Goal: Obtain resource: Download file/media

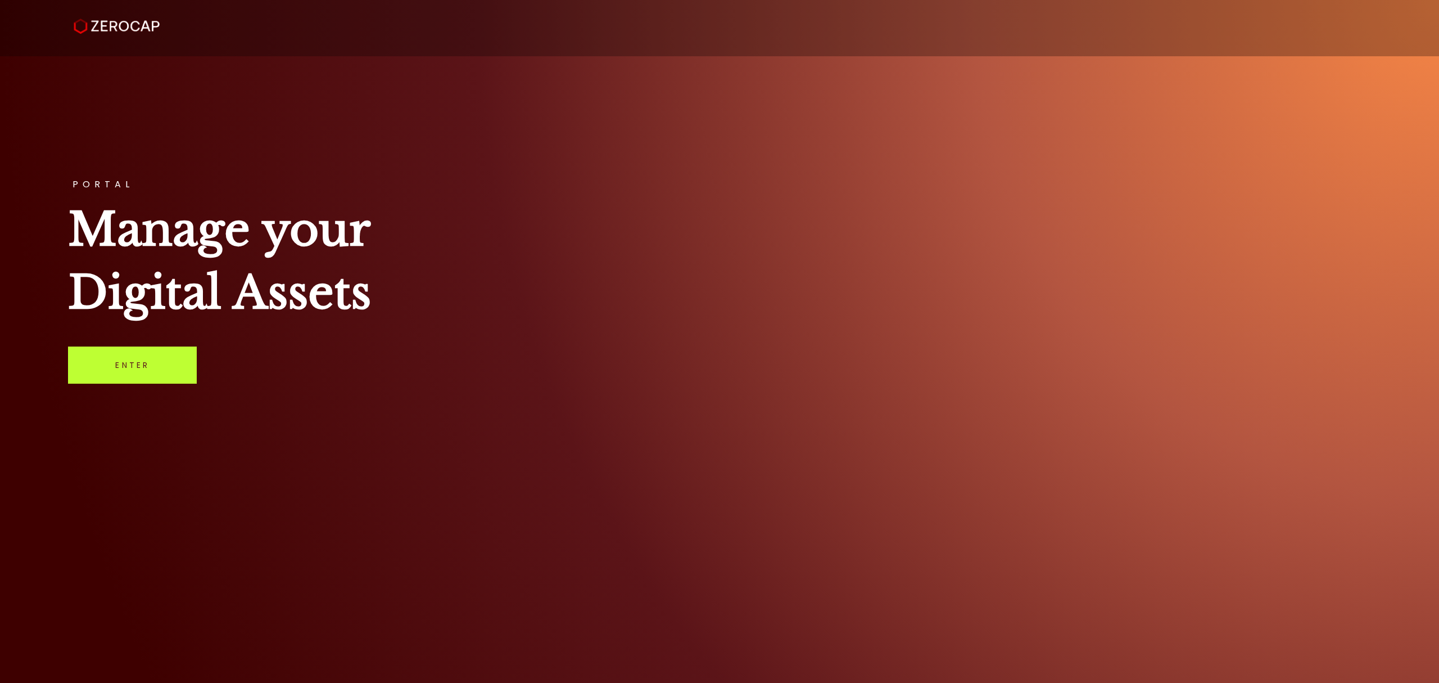
click at [135, 369] on link "Enter" at bounding box center [132, 364] width 129 height 37
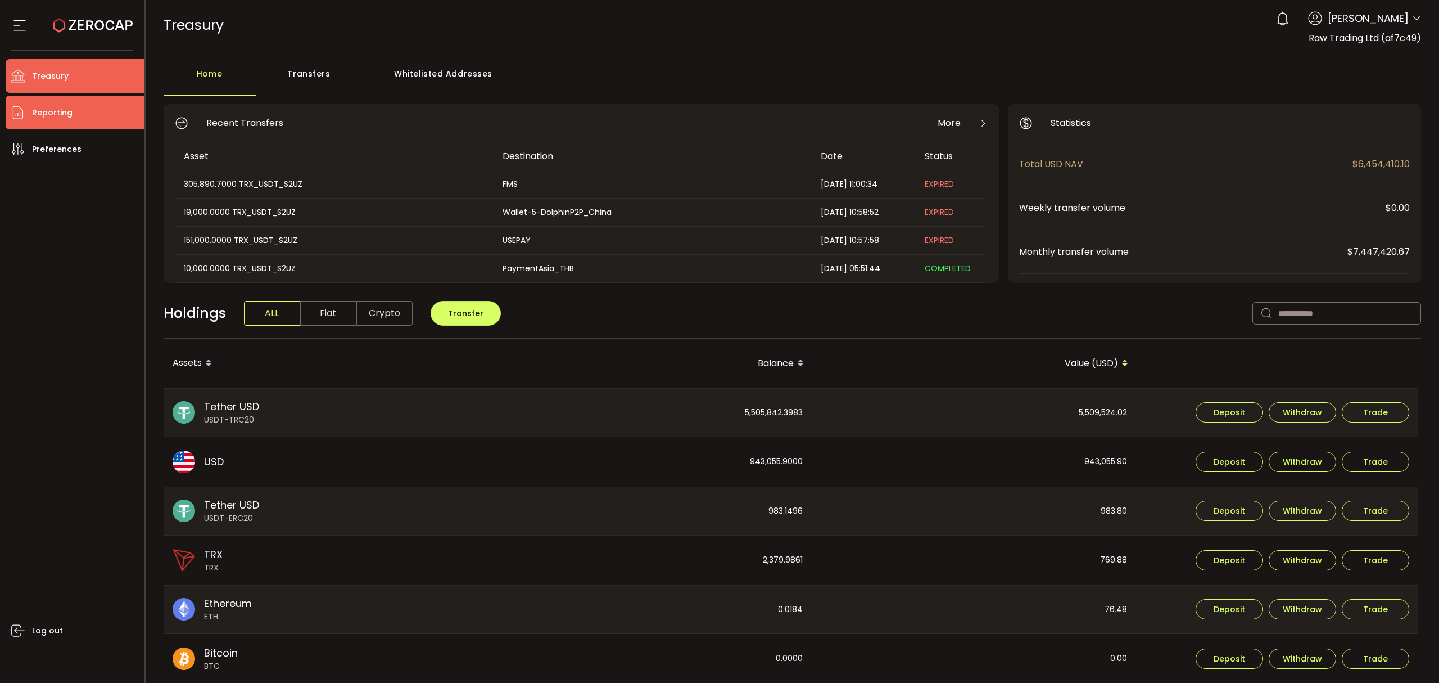
drag, startPoint x: 74, startPoint y: 118, endPoint x: 84, endPoint y: 118, distance: 9.6
click at [74, 118] on li "Reporting" at bounding box center [75, 113] width 139 height 34
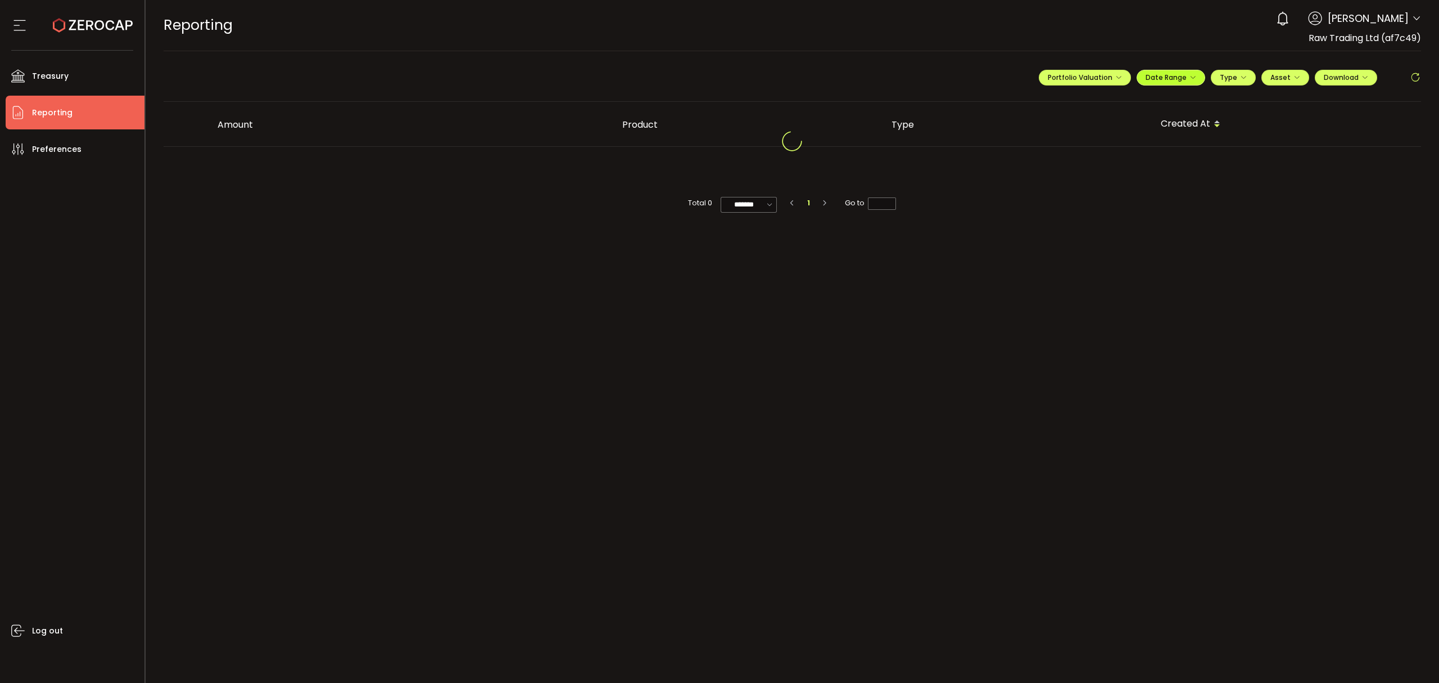
click at [1161, 78] on span "Date Range" at bounding box center [1171, 78] width 51 height 10
click at [1095, 102] on icon at bounding box center [1098, 101] width 14 height 11
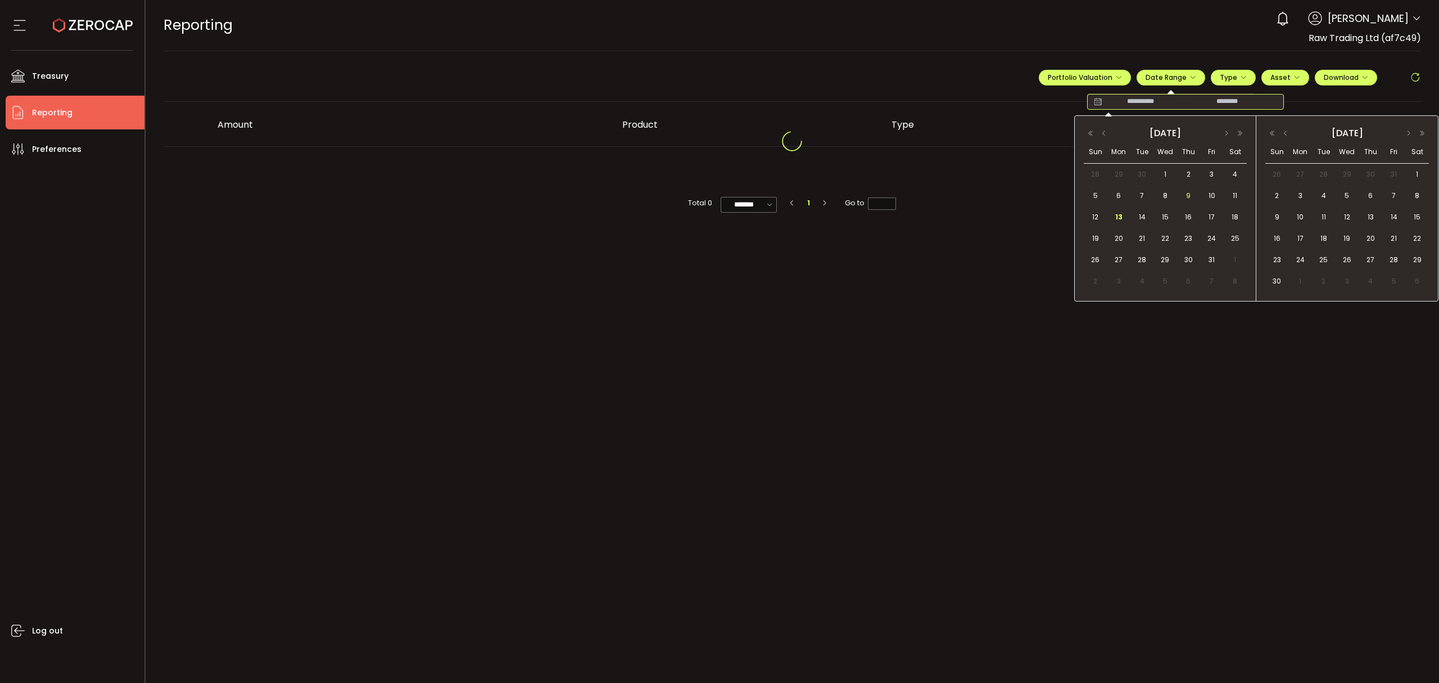
click at [1188, 193] on span "9" at bounding box center [1188, 195] width 13 height 13
click at [1122, 219] on span "13" at bounding box center [1118, 216] width 13 height 13
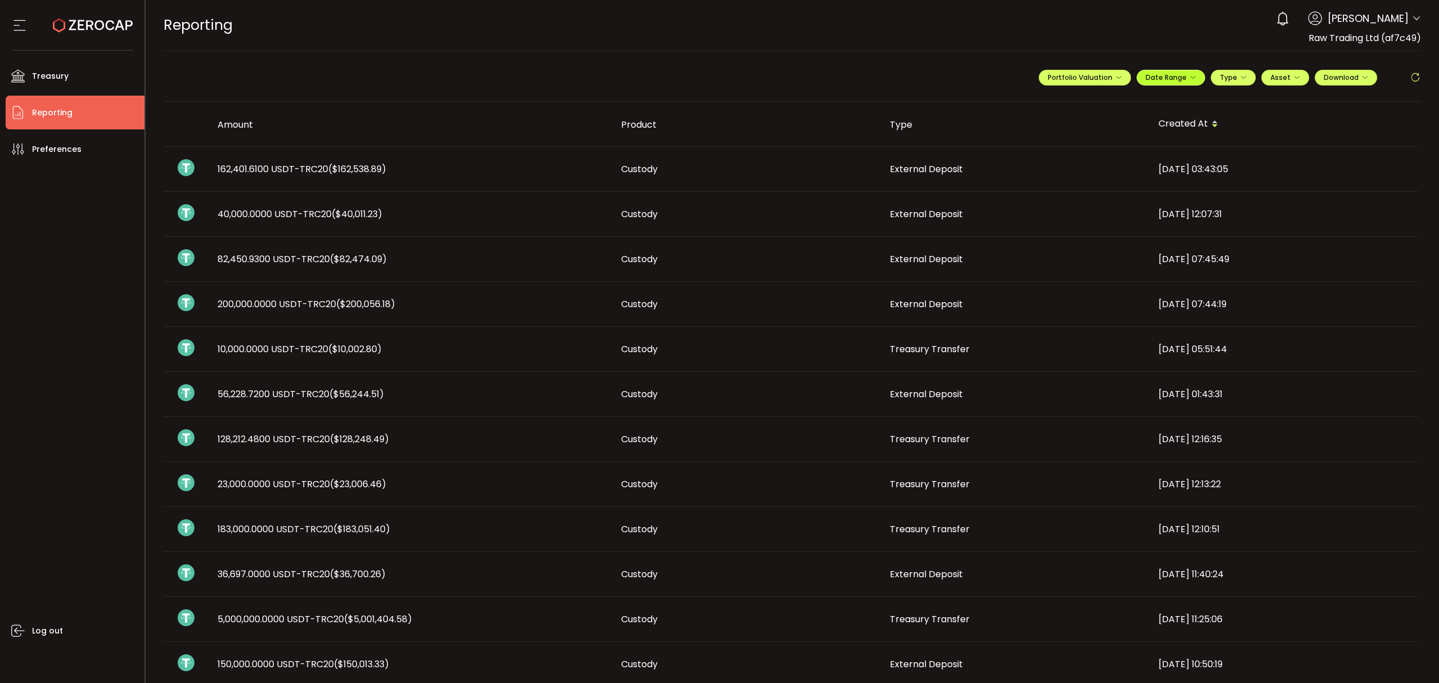
click at [1190, 75] on icon "button" at bounding box center [1193, 77] width 7 height 7
click at [1092, 102] on icon at bounding box center [1098, 101] width 14 height 11
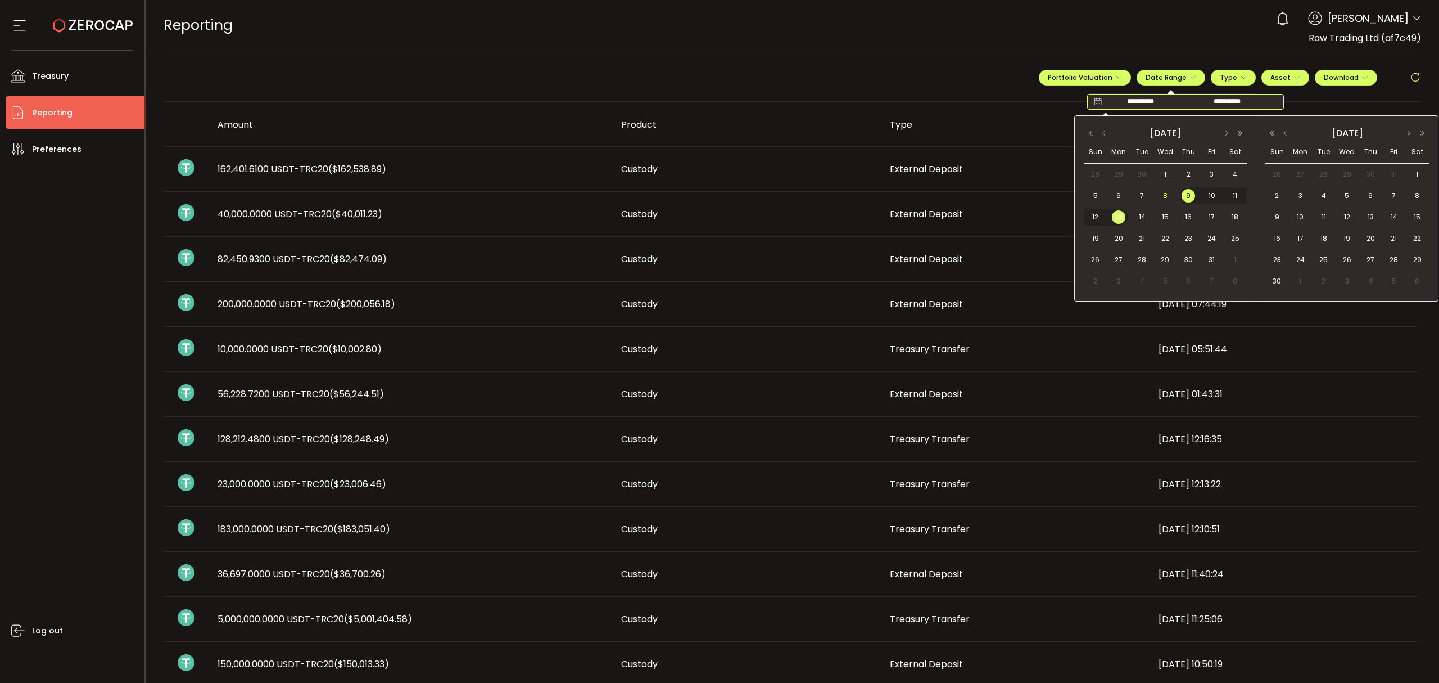
click at [1164, 192] on span "8" at bounding box center [1165, 195] width 13 height 13
drag, startPoint x: 1116, startPoint y: 216, endPoint x: 1235, endPoint y: 184, distance: 122.9
click at [1117, 216] on span "13" at bounding box center [1118, 216] width 13 height 13
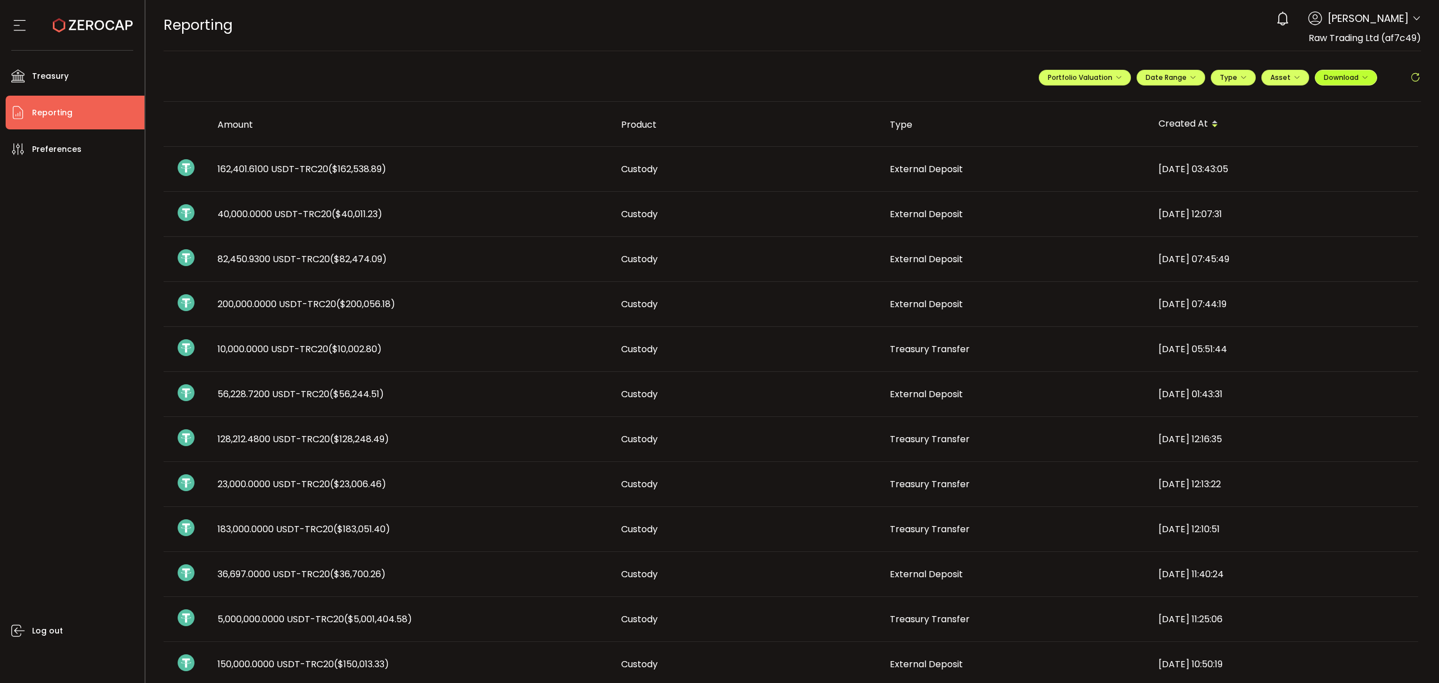
click at [1335, 83] on button "Download" at bounding box center [1346, 78] width 62 height 16
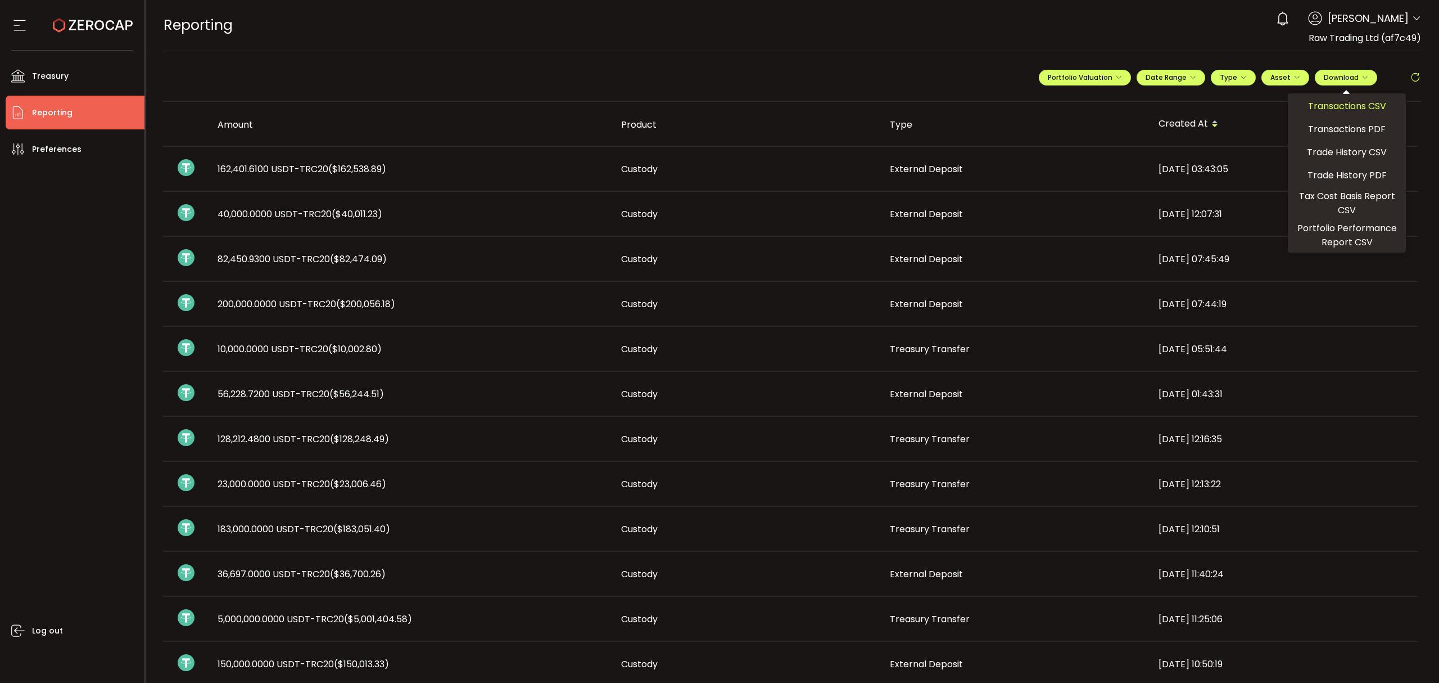
click at [1316, 106] on span "Transactions CSV" at bounding box center [1347, 106] width 78 height 14
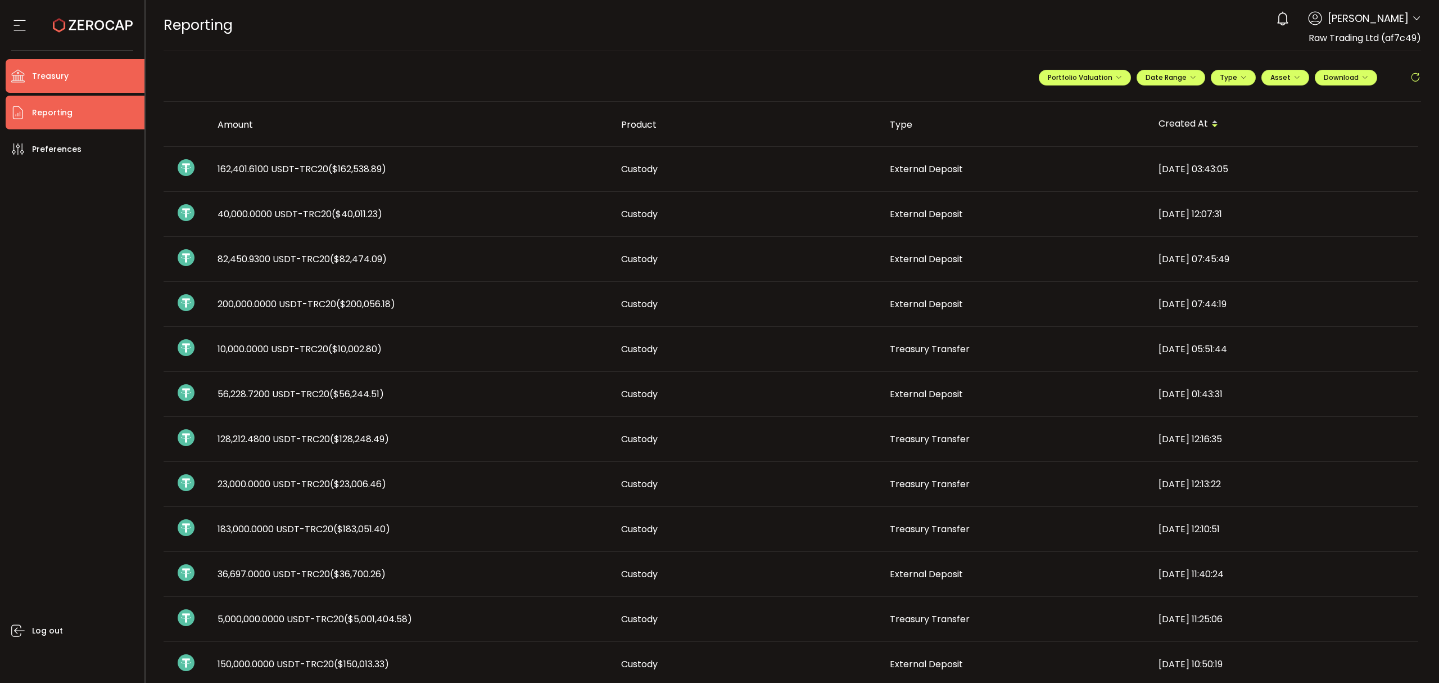
click at [63, 68] on span "Treasury" at bounding box center [50, 76] width 37 height 16
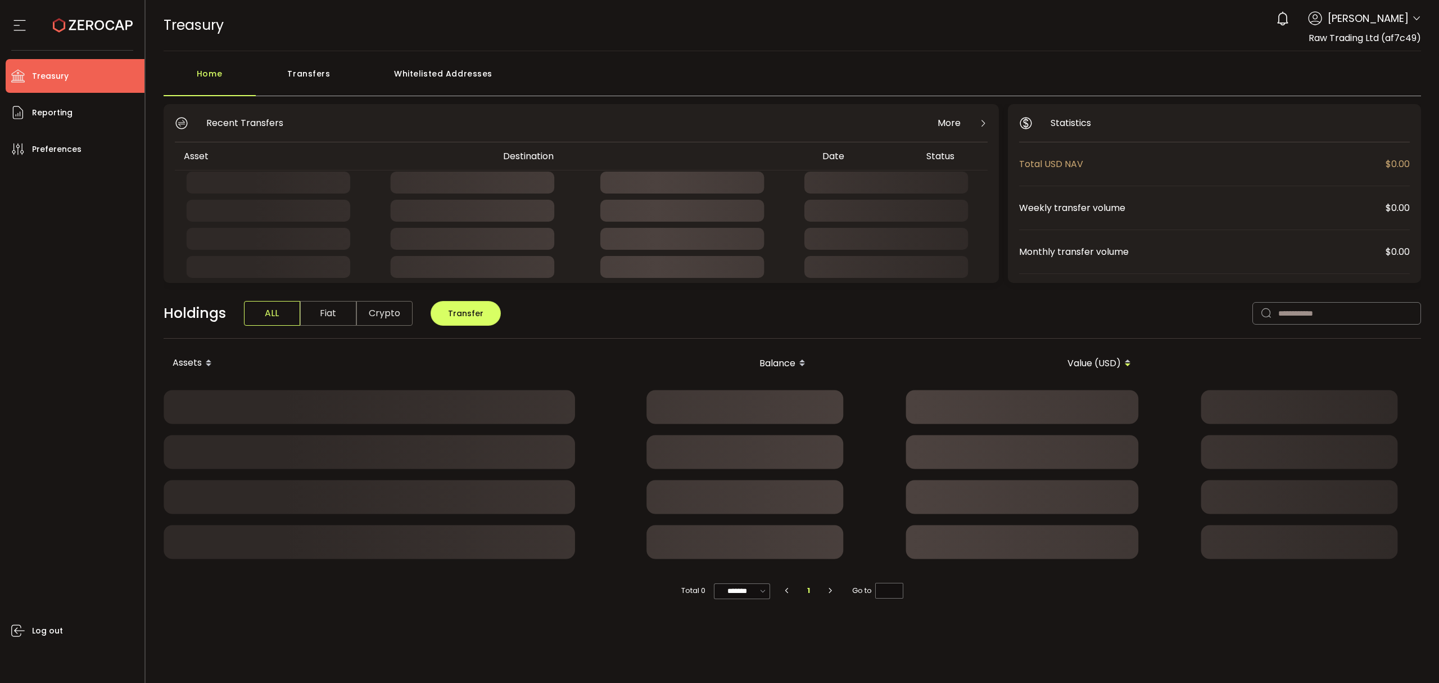
click at [340, 86] on div "Transfers" at bounding box center [309, 79] width 107 height 34
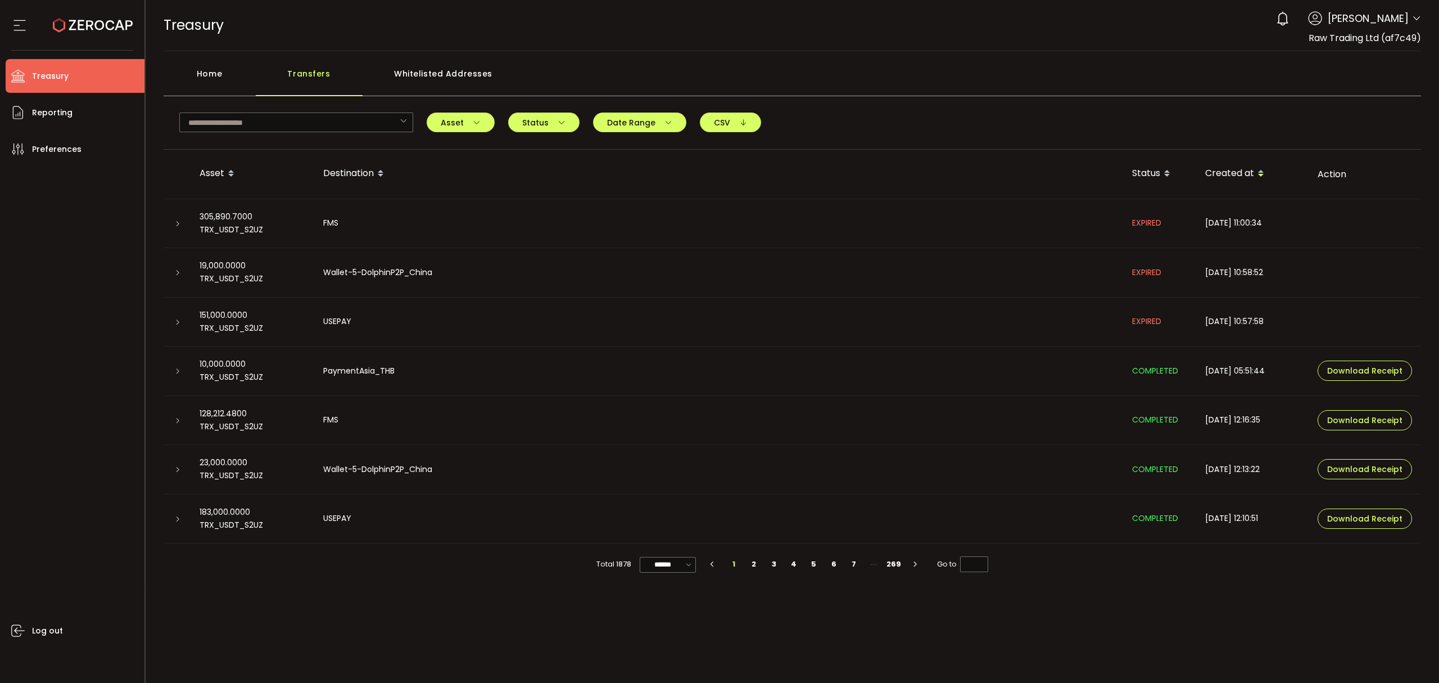
click at [1415, 19] on icon at bounding box center [1416, 18] width 9 height 9
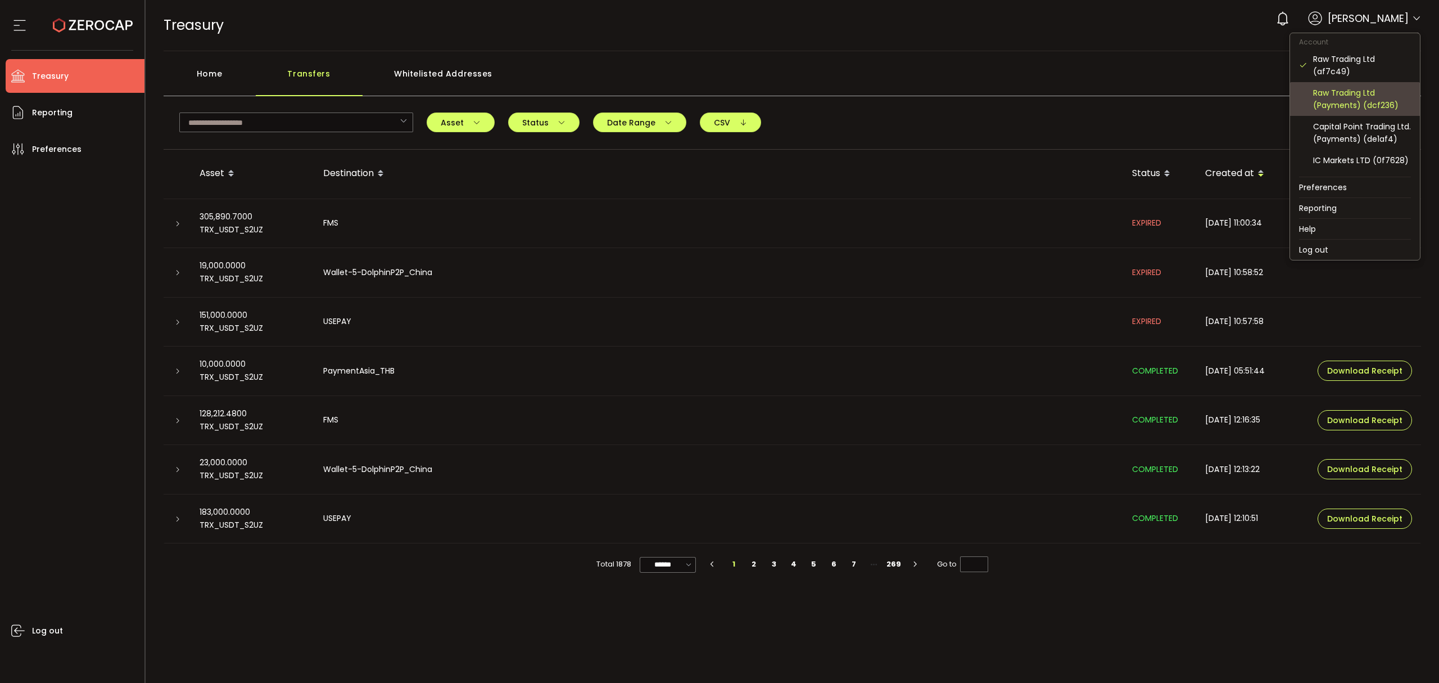
click at [1345, 107] on div "Raw Trading Ltd (Payments) (dcf236)" at bounding box center [1362, 99] width 98 height 25
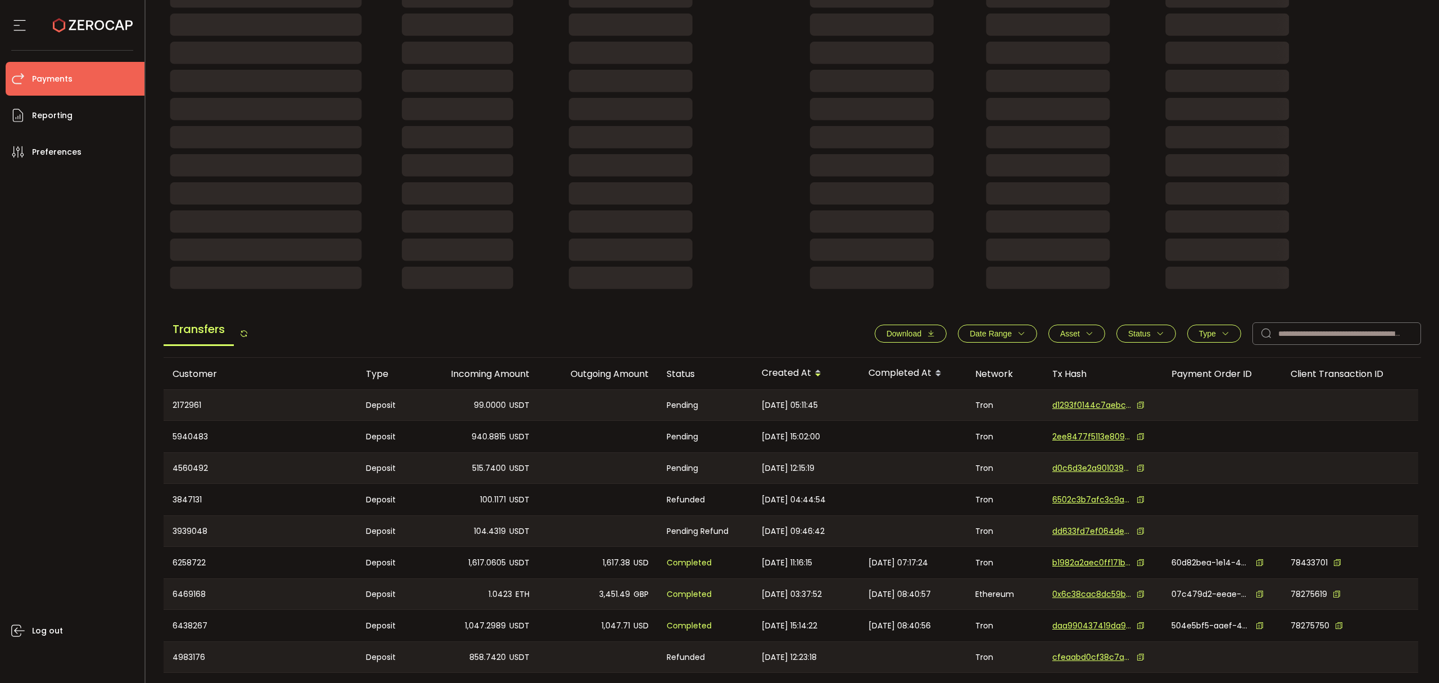
scroll to position [195, 0]
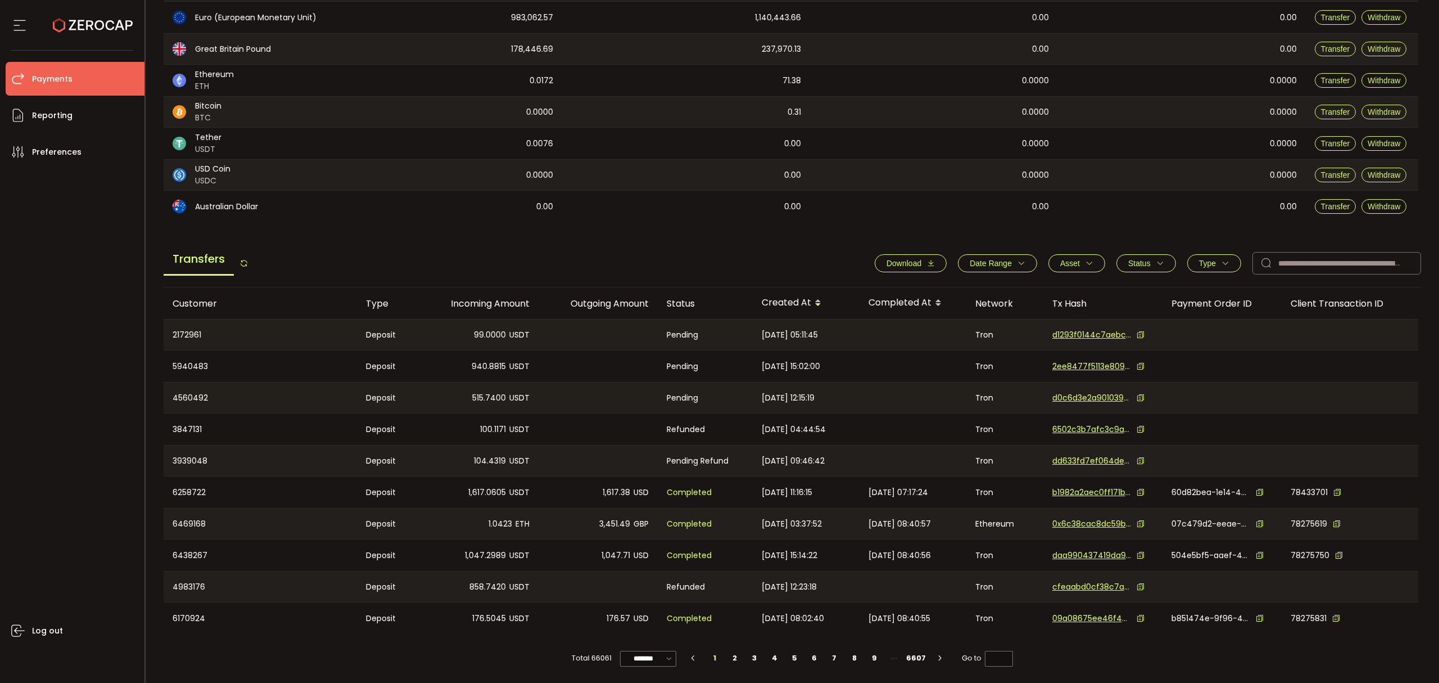
click at [1008, 259] on span "Date Range" at bounding box center [991, 263] width 42 height 9
click at [945, 288] on icon at bounding box center [951, 290] width 12 height 18
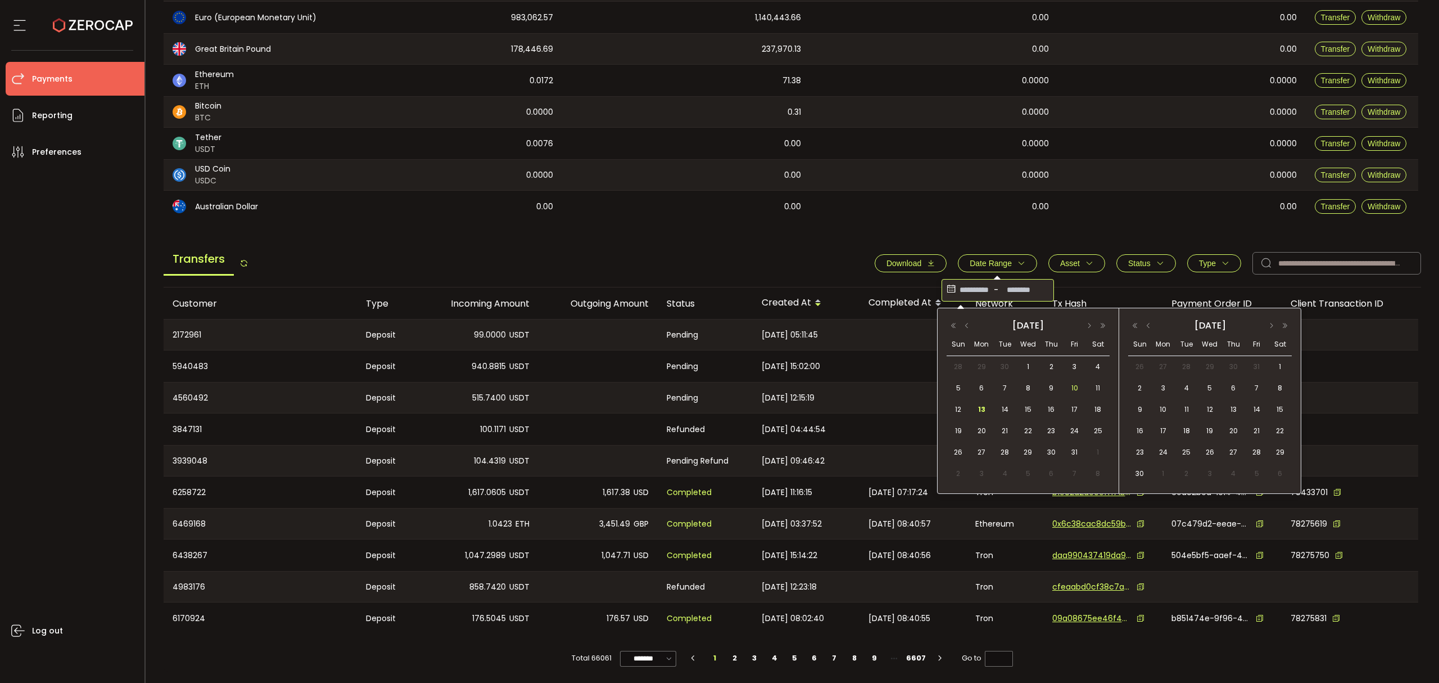
drag, startPoint x: 1073, startPoint y: 385, endPoint x: 1066, endPoint y: 388, distance: 7.8
click at [1073, 385] on span "10" at bounding box center [1074, 387] width 13 height 13
click at [1024, 368] on span "1" at bounding box center [1028, 366] width 13 height 13
type input "**********"
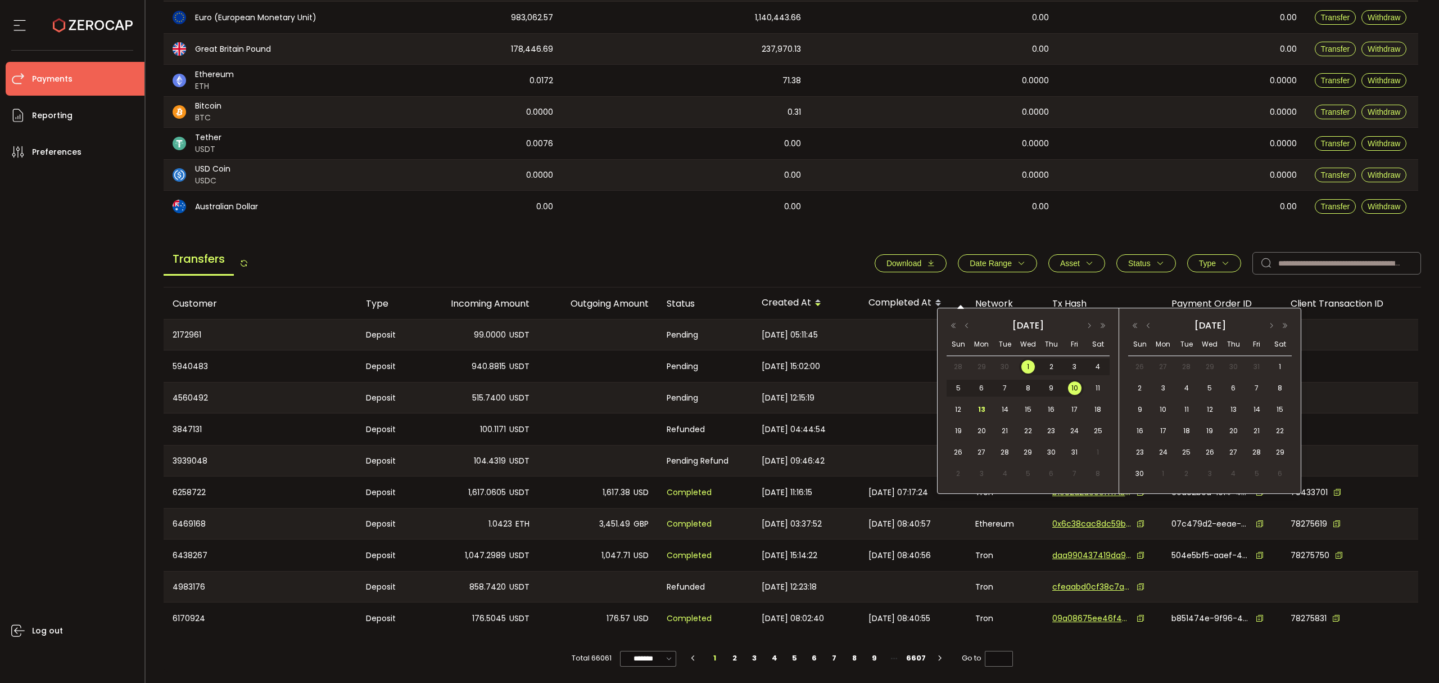
scroll to position [124, 0]
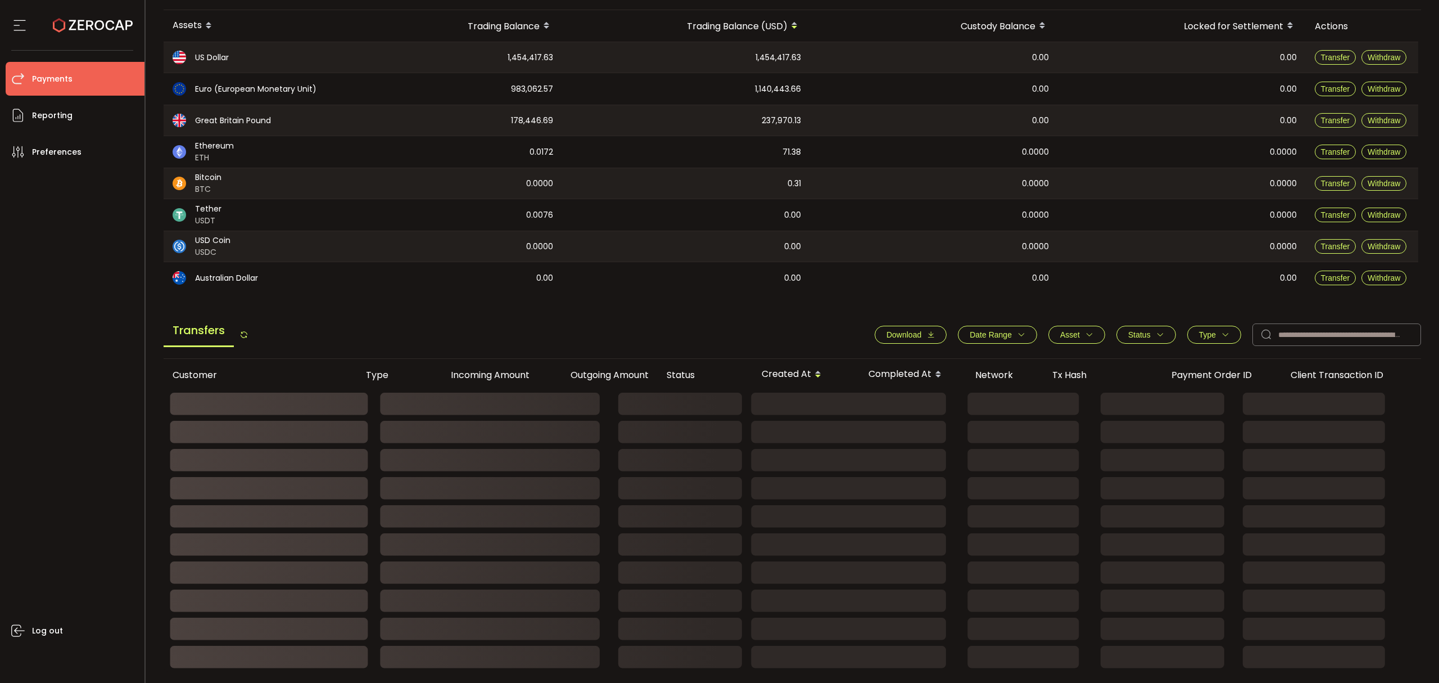
click at [1004, 333] on span "Date Range" at bounding box center [991, 334] width 42 height 9
click at [986, 360] on div "**********" at bounding box center [998, 361] width 112 height 22
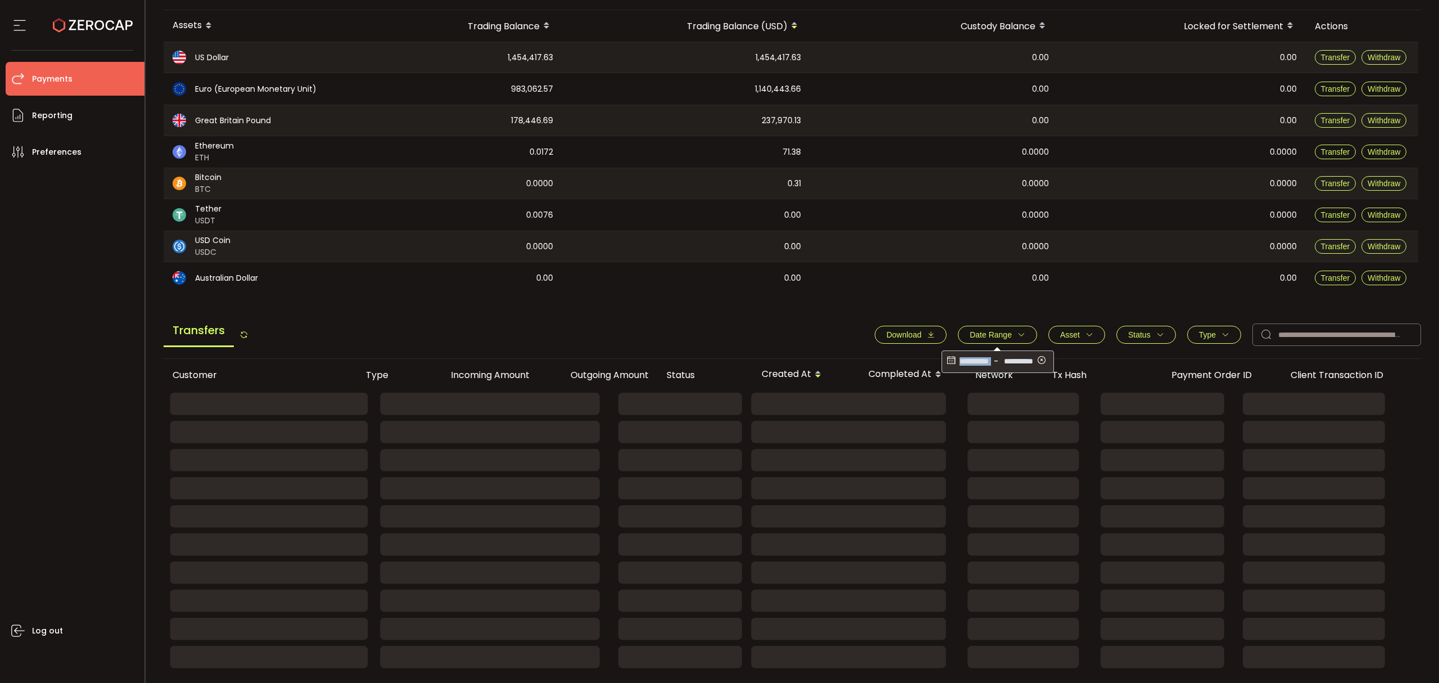
scroll to position [0, 7]
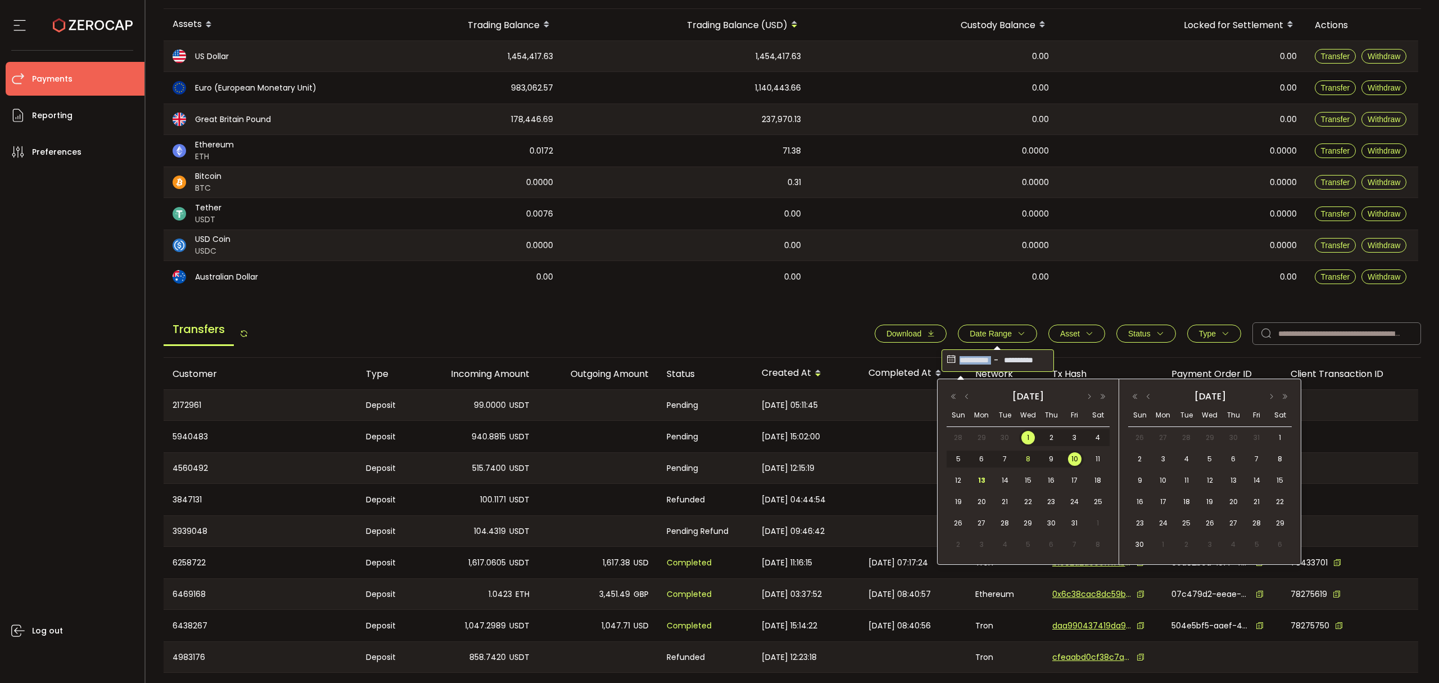
drag, startPoint x: 1008, startPoint y: 459, endPoint x: 1022, endPoint y: 459, distance: 13.5
click at [1009, 459] on span "7" at bounding box center [1005, 458] width 13 height 13
click at [1071, 459] on span "10" at bounding box center [1074, 458] width 13 height 13
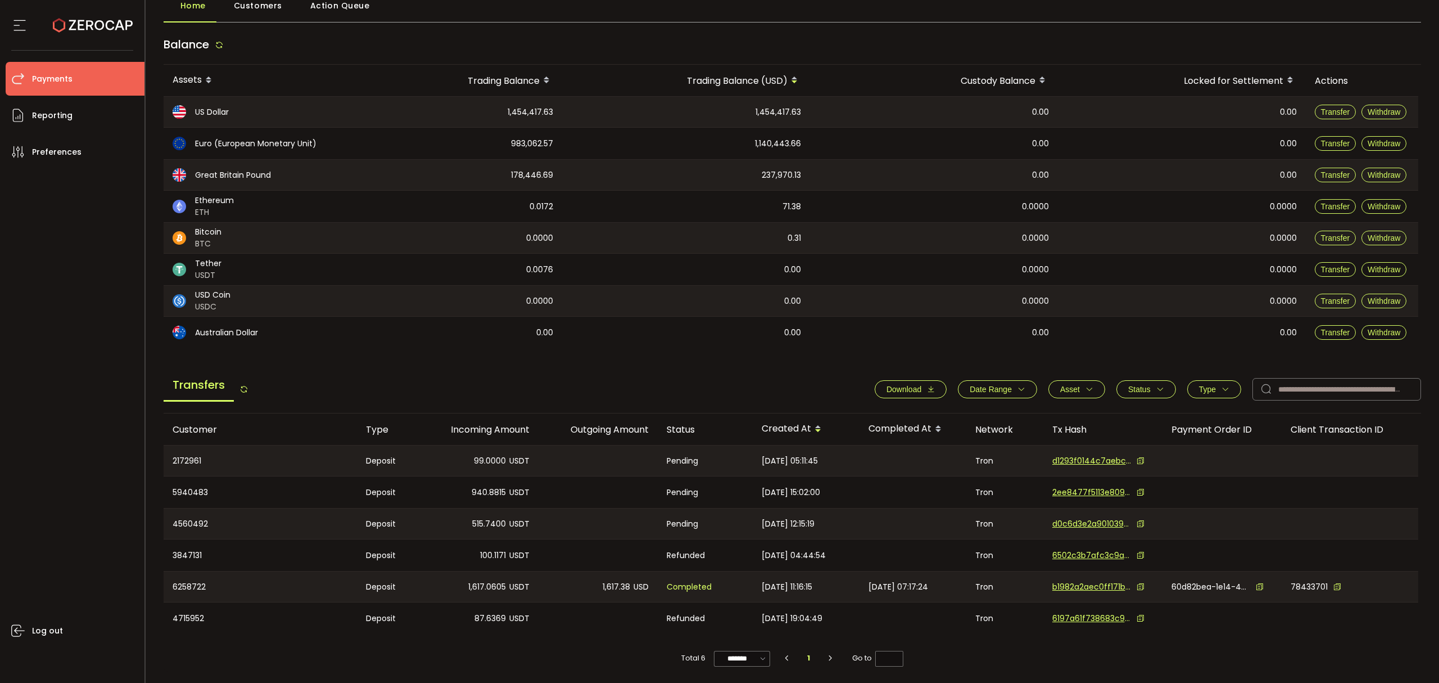
scroll to position [69, 0]
click at [1010, 385] on span "Date Range" at bounding box center [998, 389] width 56 height 9
click at [945, 416] on icon at bounding box center [951, 416] width 12 height 18
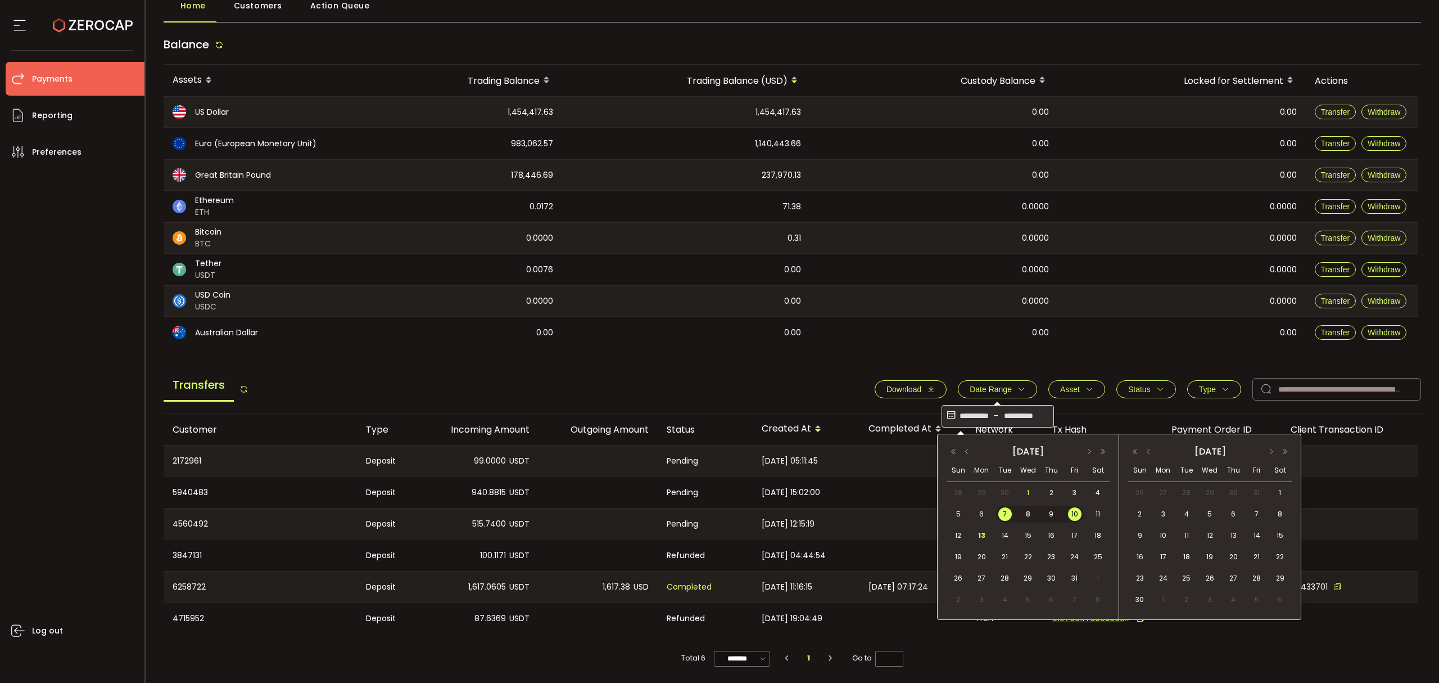
click at [1024, 498] on span "1" at bounding box center [1028, 492] width 13 height 13
click at [983, 538] on span "13" at bounding box center [981, 534] width 13 height 13
